Goal: Go to known website: Go to known website

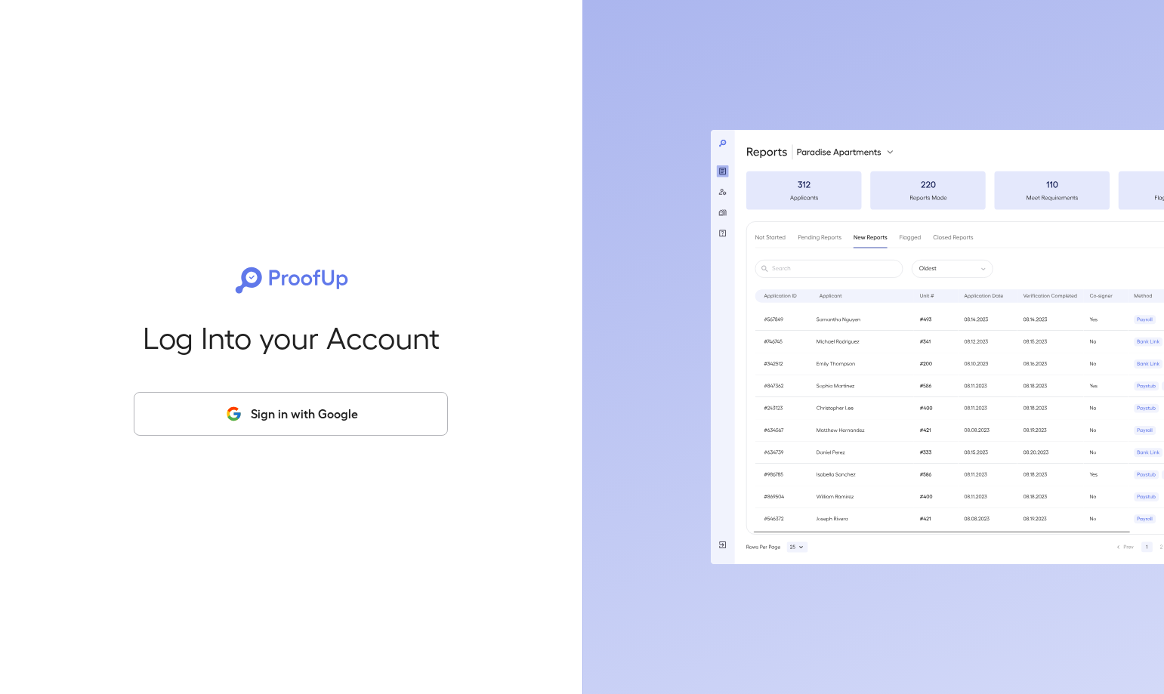
click at [316, 411] on button "Sign in with Google" at bounding box center [291, 414] width 314 height 44
